Goal: Find contact information: Find contact information

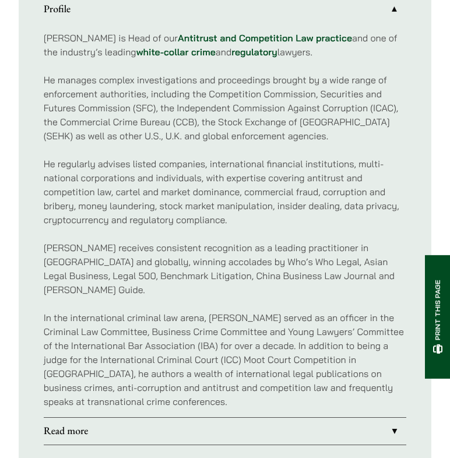
scroll to position [700, 0]
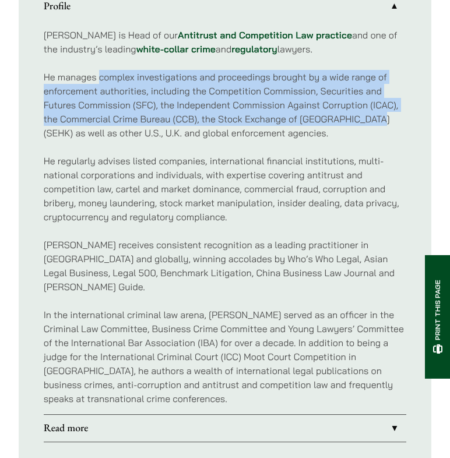
drag, startPoint x: 101, startPoint y: 61, endPoint x: 379, endPoint y: 101, distance: 280.9
click at [379, 101] on p "He manages complex investigations and proceedings brought by a wide range of en…" at bounding box center [225, 105] width 363 height 70
copy p "complex investigations and proceedings brought by a wide range of enforcement a…"
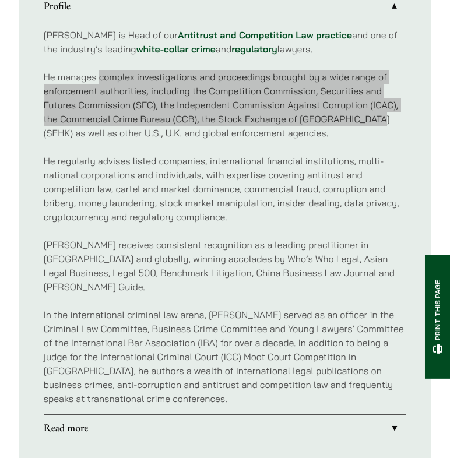
click at [324, 86] on p "He manages complex investigations and proceedings brought by a wide range of en…" at bounding box center [225, 105] width 363 height 70
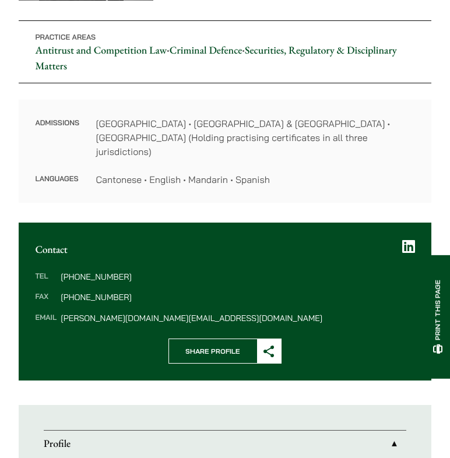
scroll to position [426, 0]
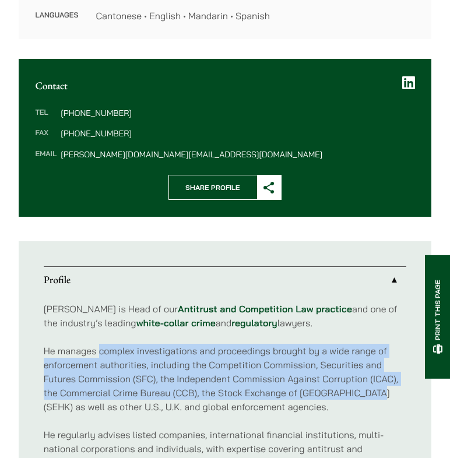
drag, startPoint x: 122, startPoint y: 97, endPoint x: 84, endPoint y: 96, distance: 38.5
click at [84, 109] on dd "[PHONE_NUMBER]" at bounding box center [238, 113] width 354 height 8
copy dd "2230 2887"
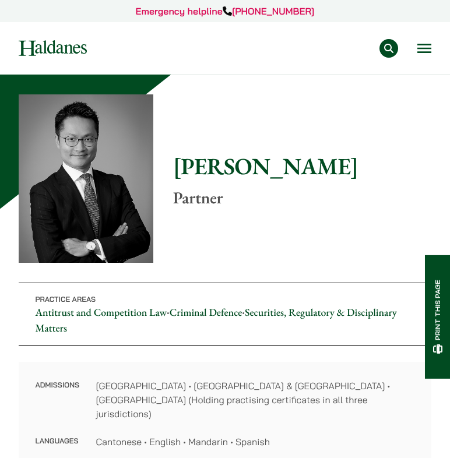
scroll to position [0, 0]
click at [422, 47] on button "Open menu" at bounding box center [424, 48] width 14 height 9
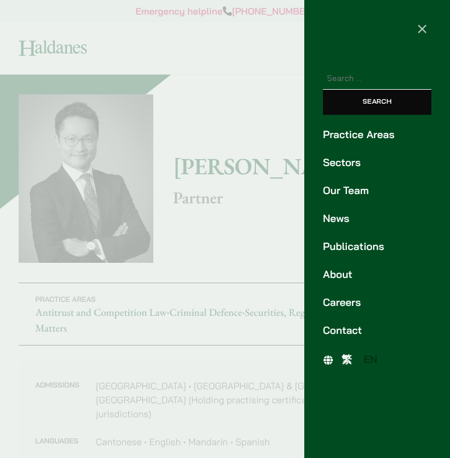
click at [225, 87] on div at bounding box center [225, 229] width 450 height 458
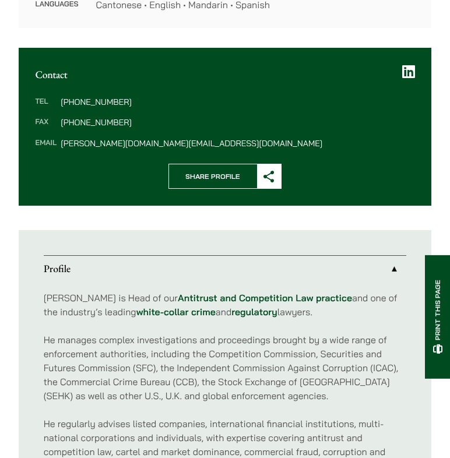
scroll to position [443, 0]
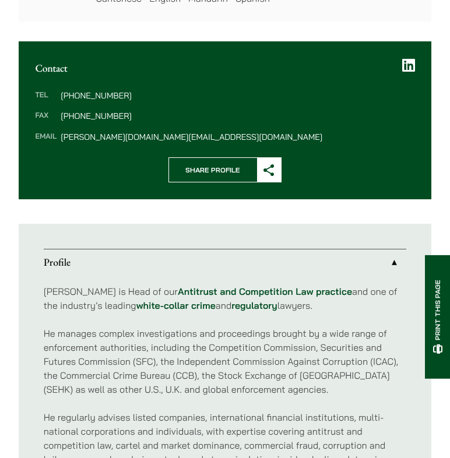
drag, startPoint x: 123, startPoint y: 79, endPoint x: 83, endPoint y: 81, distance: 40.2
click at [83, 91] on dd "[PHONE_NUMBER]" at bounding box center [238, 95] width 354 height 8
copy dd "2230 2887"
drag, startPoint x: 124, startPoint y: 80, endPoint x: 84, endPoint y: 79, distance: 39.6
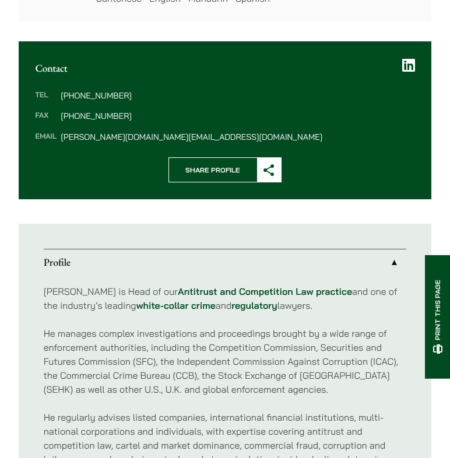
click at [84, 91] on dd "[PHONE_NUMBER]" at bounding box center [238, 95] width 354 height 8
copy dd "2230 2887"
drag, startPoint x: 147, startPoint y: 121, endPoint x: 59, endPoint y: 124, distance: 88.0
click at [59, 124] on dl "Tel [PHONE_NUMBER] Fax [PHONE_NUMBER] Email [PERSON_NAME][DOMAIN_NAME][EMAIL_AD…" at bounding box center [224, 116] width 379 height 50
copy dd "[PERSON_NAME][DOMAIN_NAME][EMAIL_ADDRESS][DOMAIN_NAME]"
